Goal: Task Accomplishment & Management: Use online tool/utility

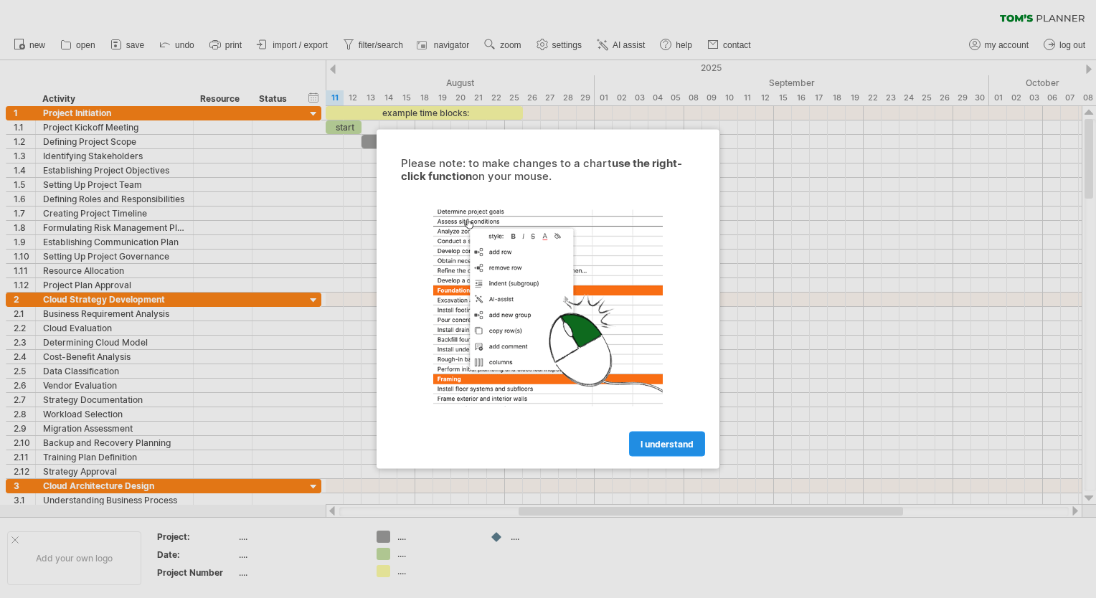
click at [677, 439] on span "I understand" at bounding box center [667, 444] width 53 height 11
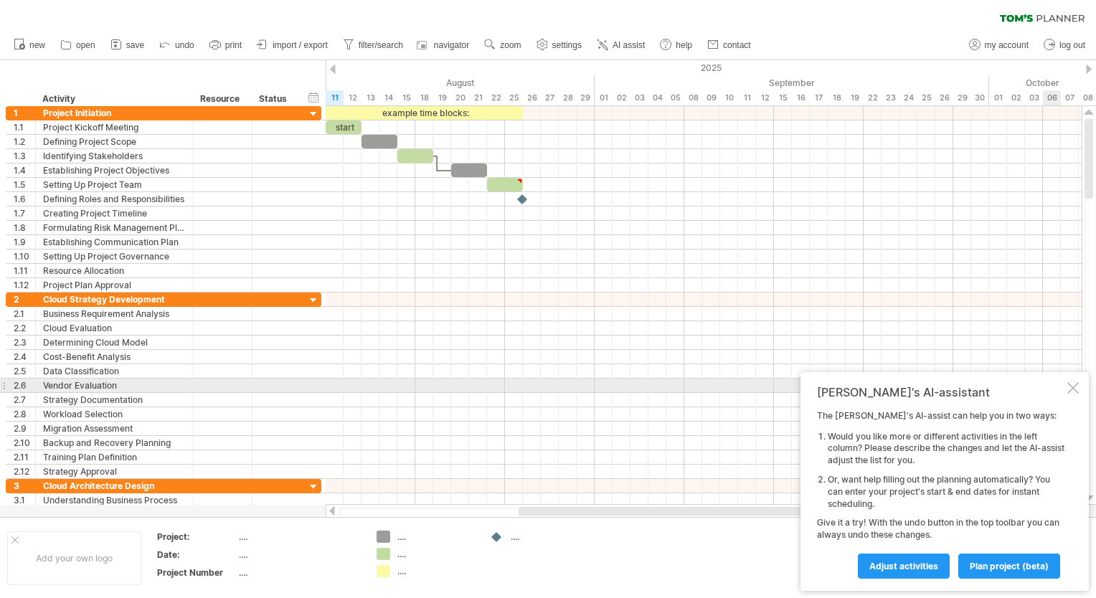
click at [1077, 389] on div at bounding box center [1072, 387] width 11 height 11
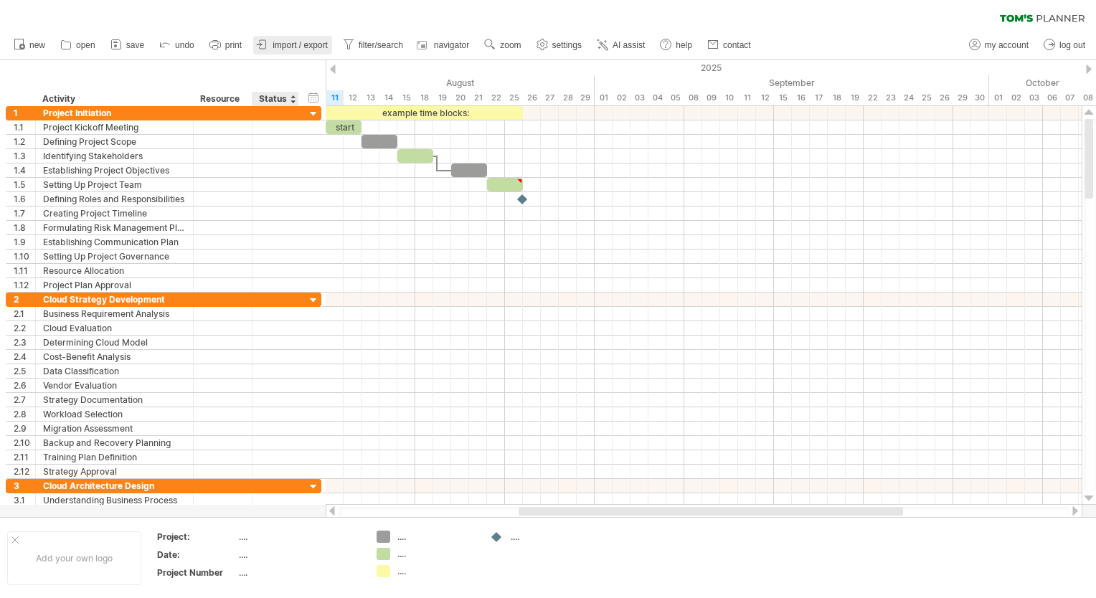
click at [293, 51] on link "import / export" at bounding box center [292, 45] width 79 height 19
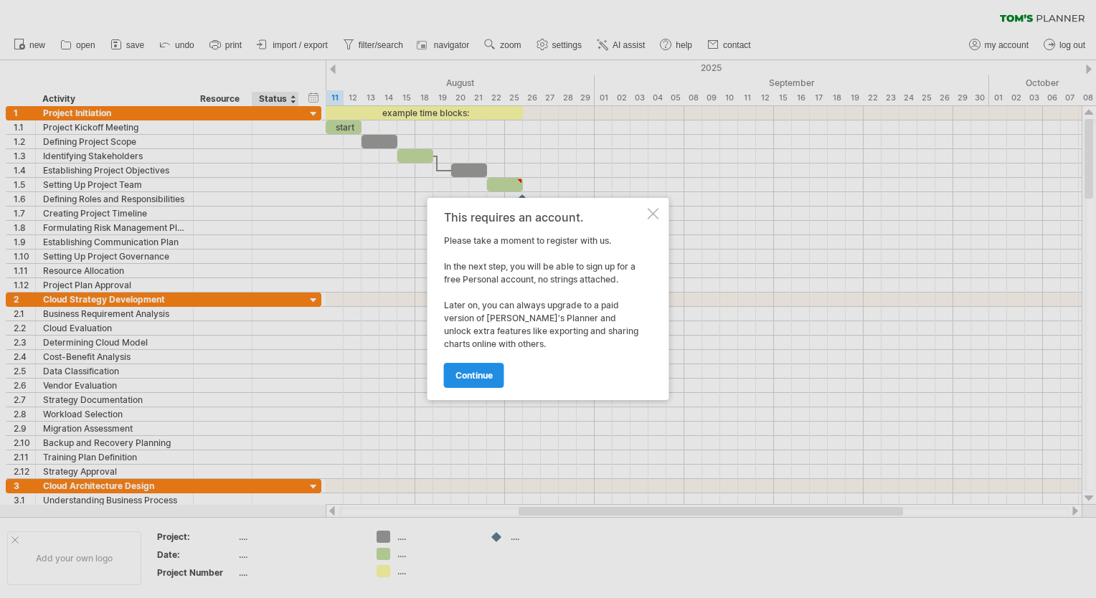
click at [483, 372] on span "continue" at bounding box center [473, 375] width 37 height 11
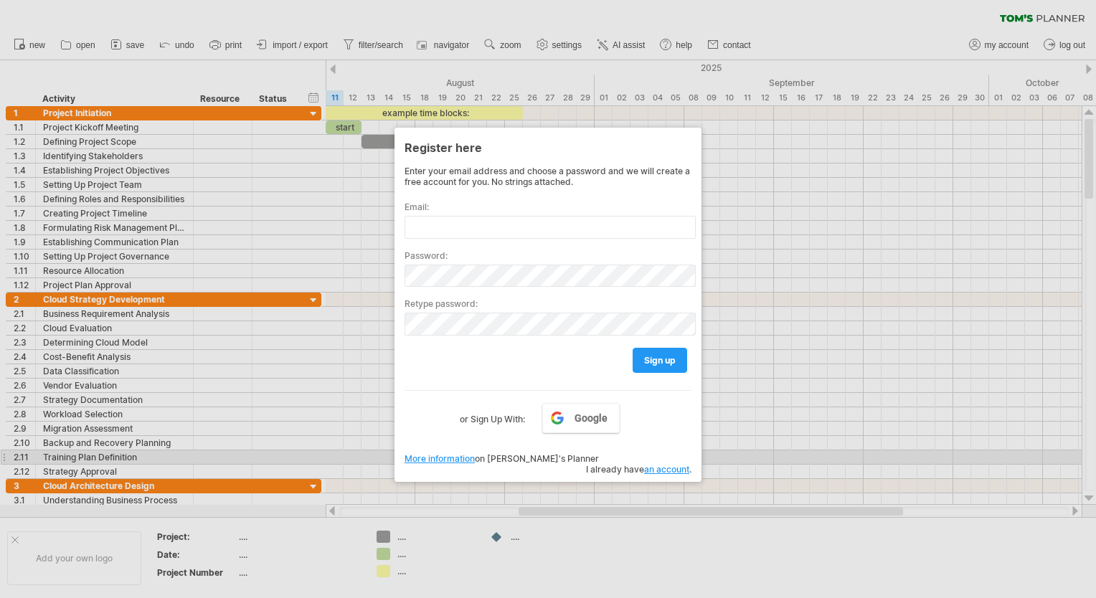
click at [669, 464] on link "an account" at bounding box center [666, 469] width 45 height 11
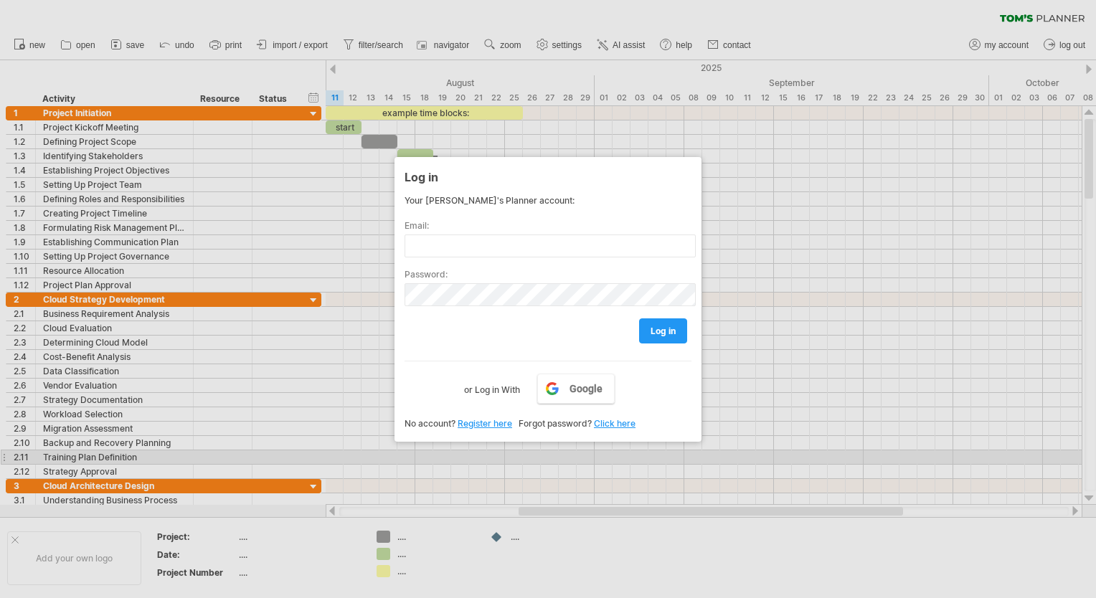
click at [669, 458] on div at bounding box center [548, 299] width 1096 height 598
click at [626, 418] on link "Click here" at bounding box center [615, 423] width 42 height 11
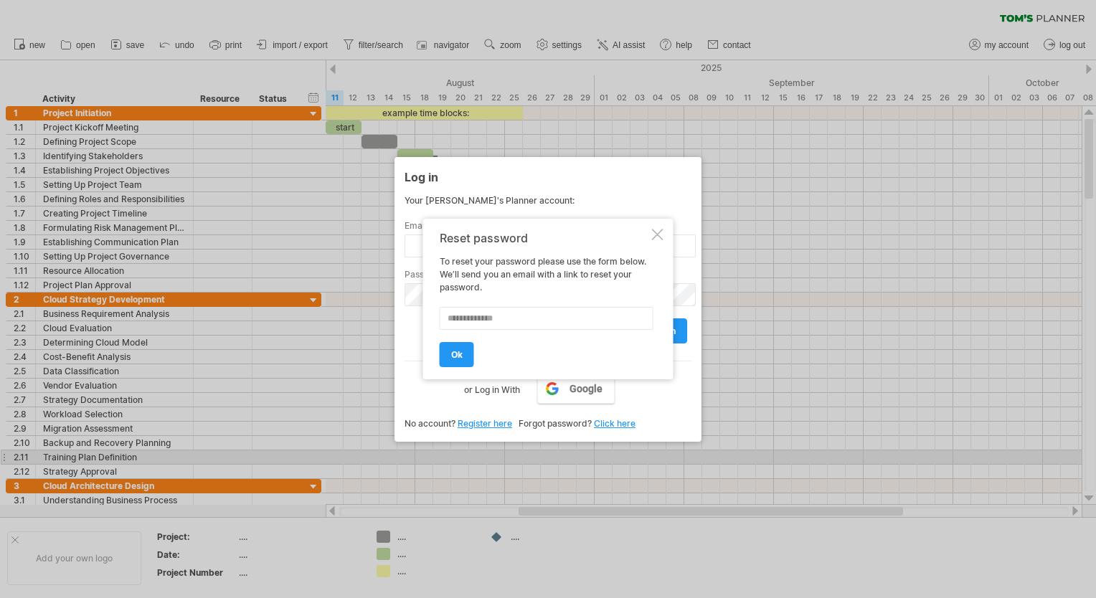
click at [649, 240] on div "Reset password To reset your password please use the form below. We’ll send you…" at bounding box center [548, 299] width 250 height 161
click at [657, 232] on div at bounding box center [657, 234] width 11 height 11
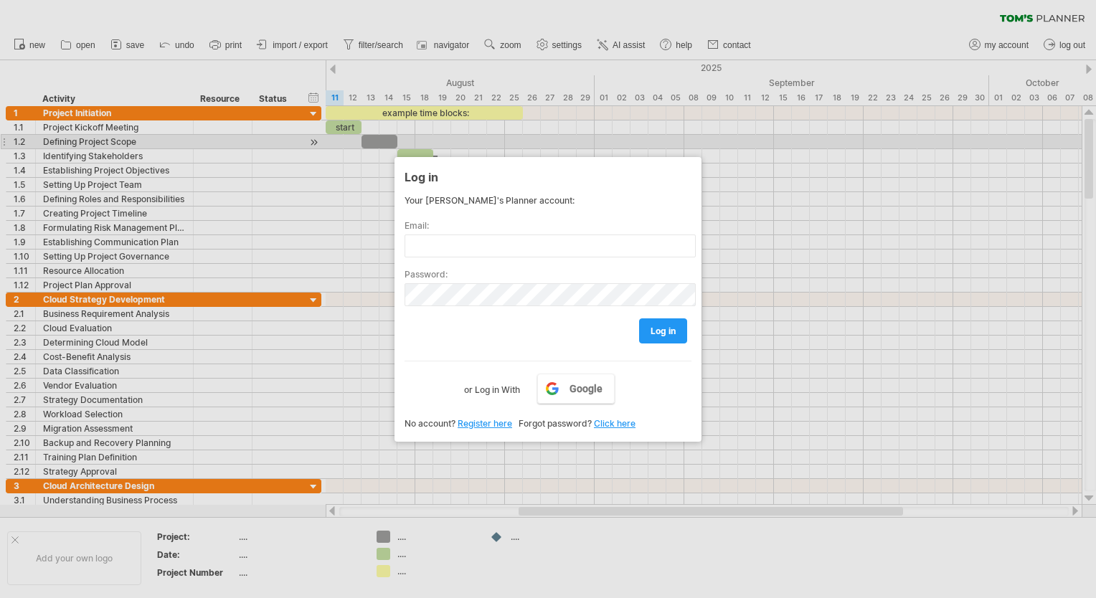
click at [953, 136] on div at bounding box center [548, 299] width 1096 height 598
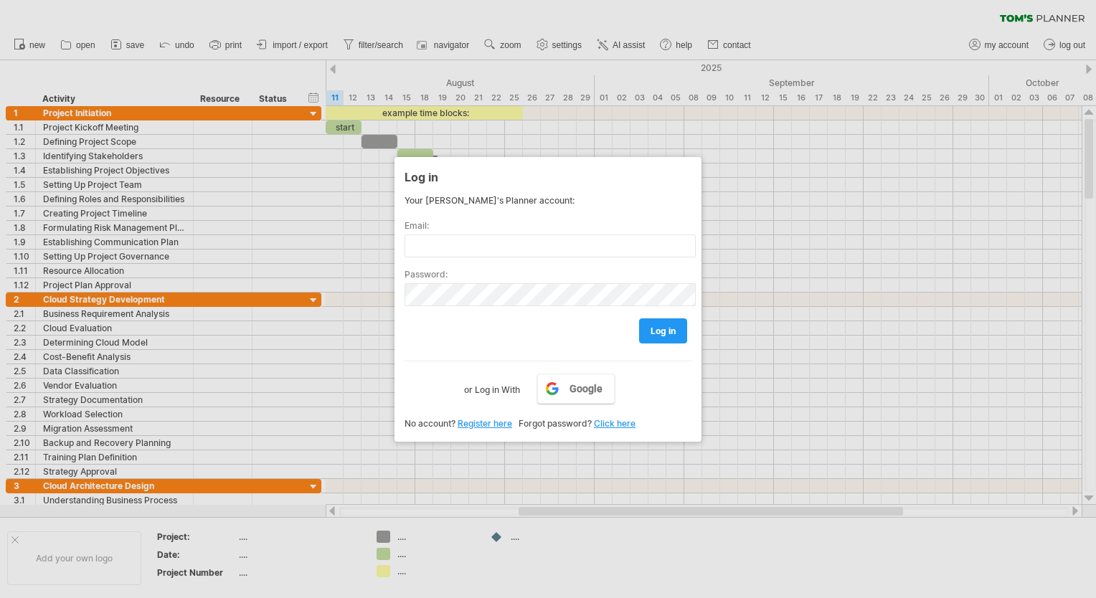
click at [397, 49] on div at bounding box center [548, 299] width 1096 height 598
drag, startPoint x: 514, startPoint y: 377, endPoint x: 512, endPoint y: 392, distance: 15.2
click at [513, 378] on label "or Log in With" at bounding box center [492, 386] width 56 height 24
click at [588, 386] on span "Google" at bounding box center [586, 388] width 33 height 11
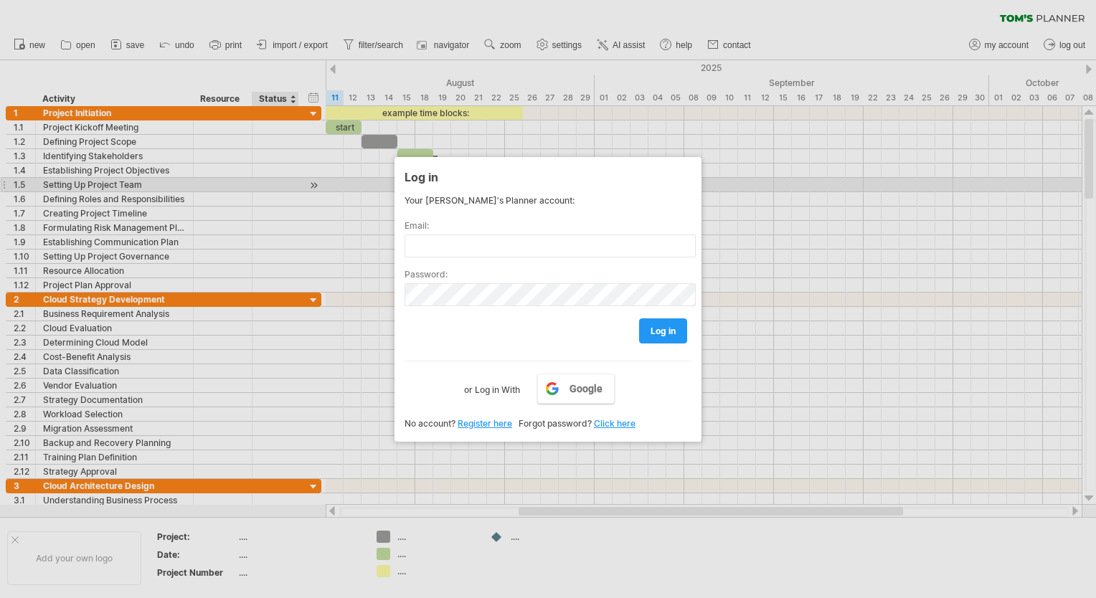
click at [295, 179] on div at bounding box center [548, 299] width 1096 height 598
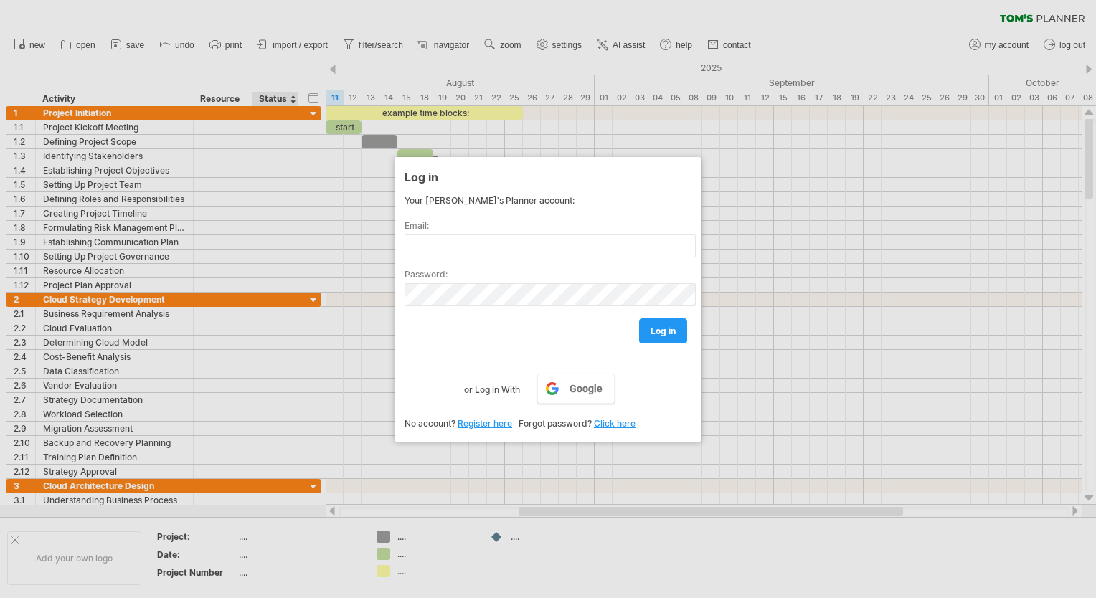
click at [292, 93] on div at bounding box center [548, 299] width 1096 height 598
click at [287, 98] on div at bounding box center [548, 299] width 1096 height 598
click at [209, 99] on div at bounding box center [548, 299] width 1096 height 598
